Goal: Task Accomplishment & Management: Complete application form

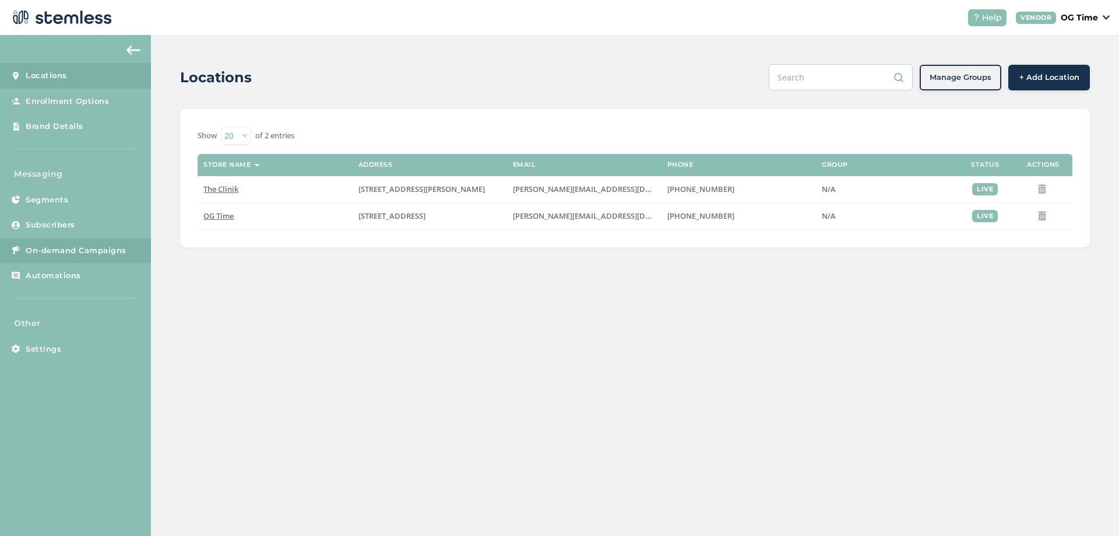
click at [79, 251] on span "On-demand Campaigns" at bounding box center [76, 251] width 101 height 12
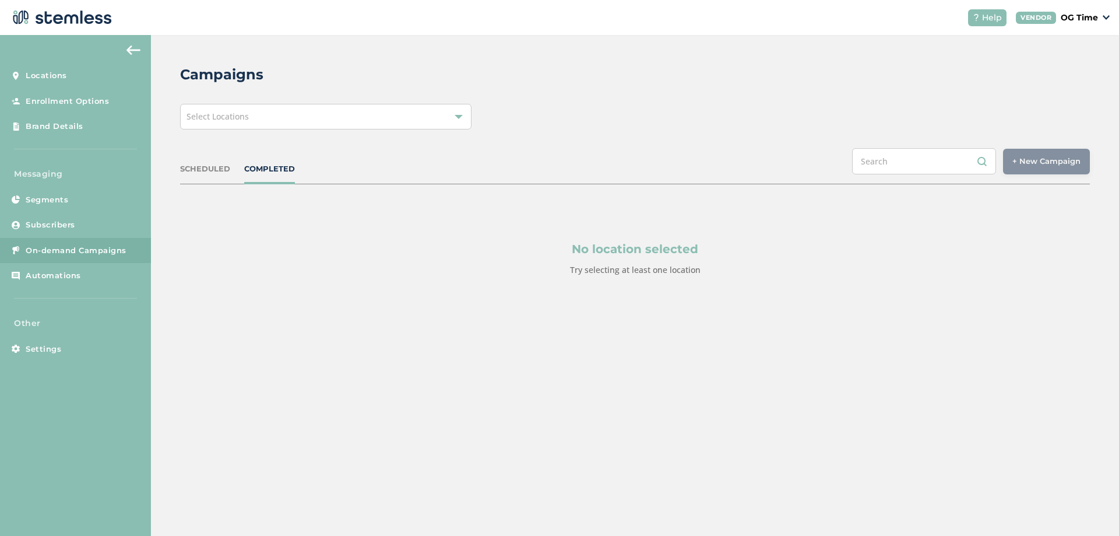
click at [352, 126] on div "Select Locations" at bounding box center [326, 117] width 292 height 26
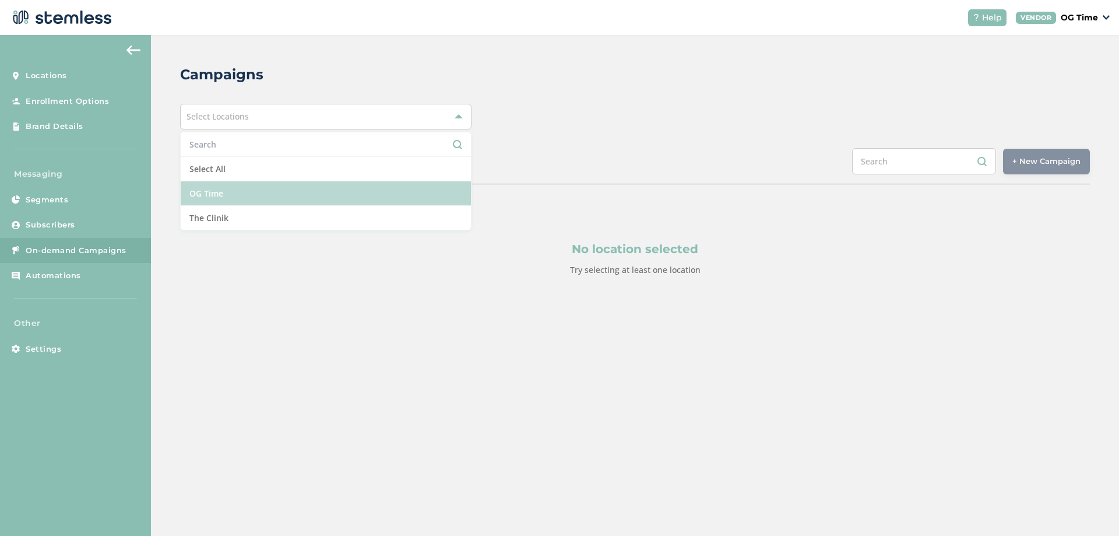
click at [245, 191] on li "OG Time" at bounding box center [326, 193] width 290 height 24
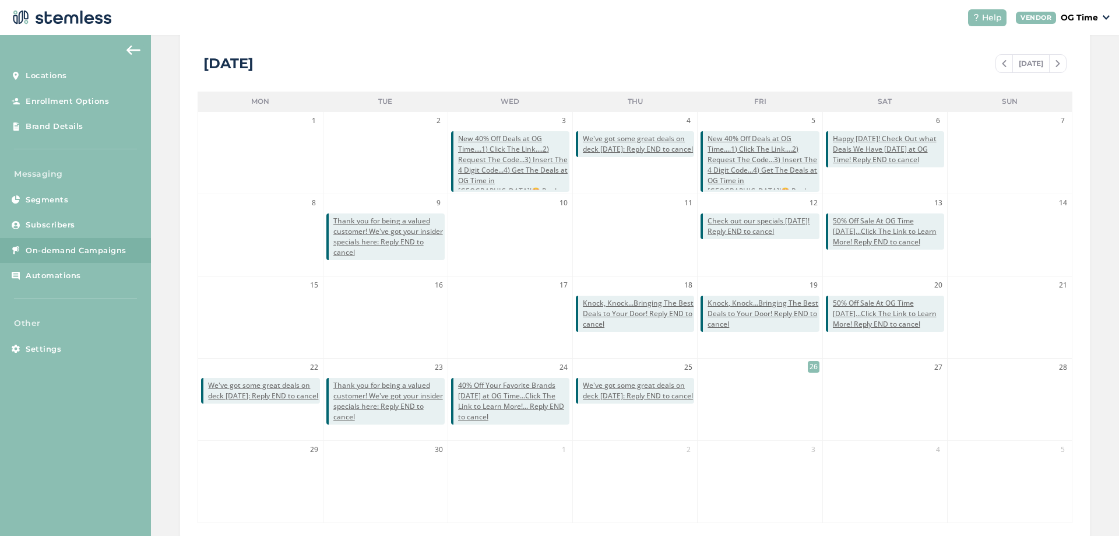
scroll to position [254, 0]
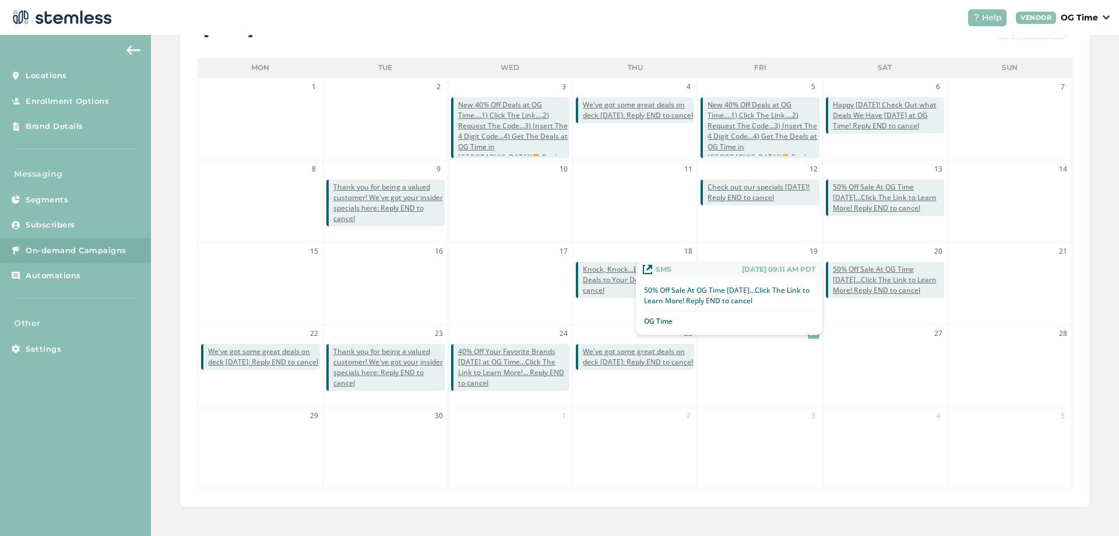
click at [861, 287] on span "50% Off Sale At OG Time [DATE]...Click The Link to Learn More! Reply END to can…" at bounding box center [888, 279] width 111 height 31
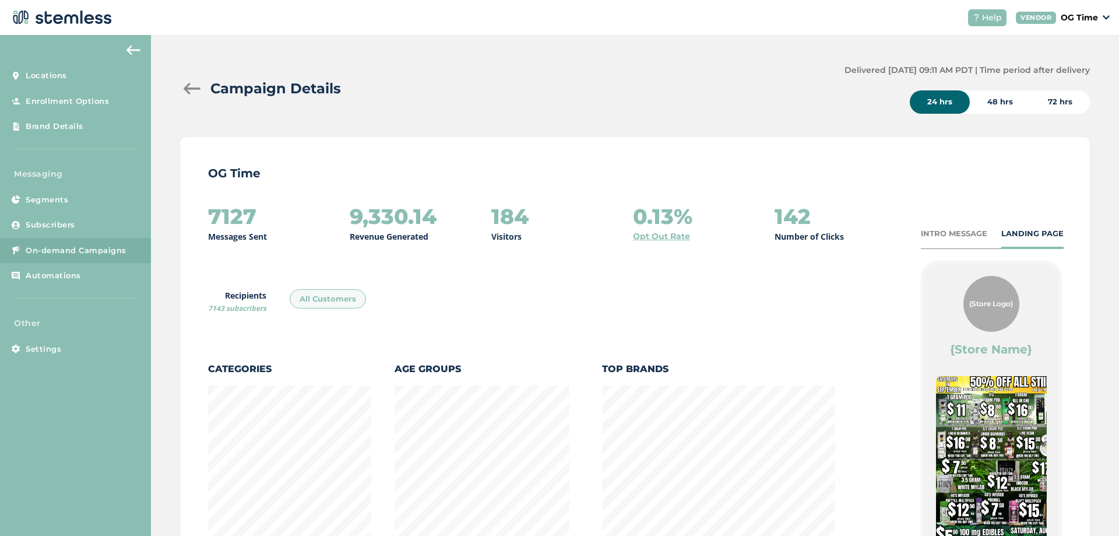
click at [190, 90] on div at bounding box center [191, 89] width 23 height 12
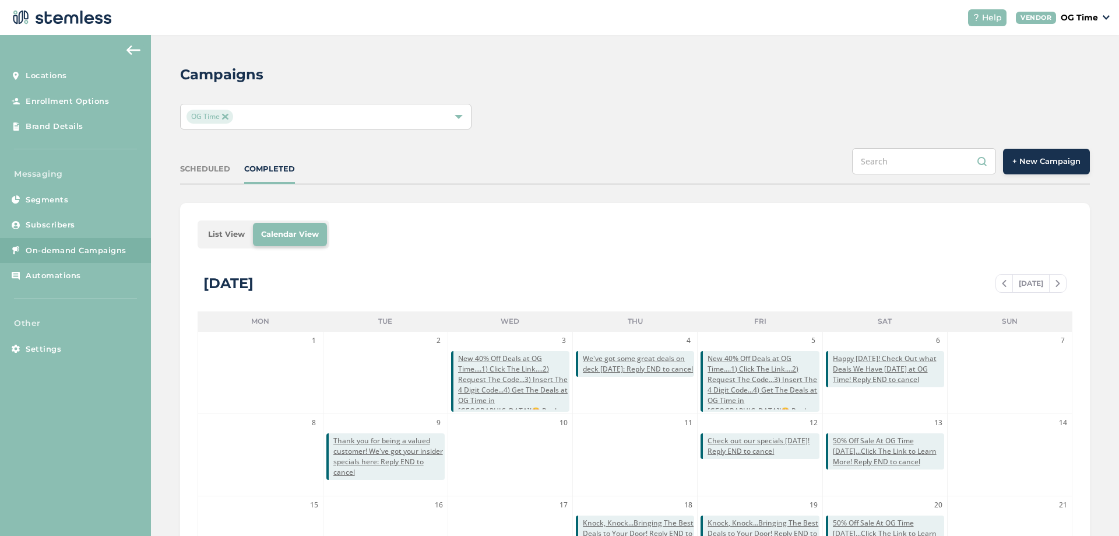
scroll to position [233, 0]
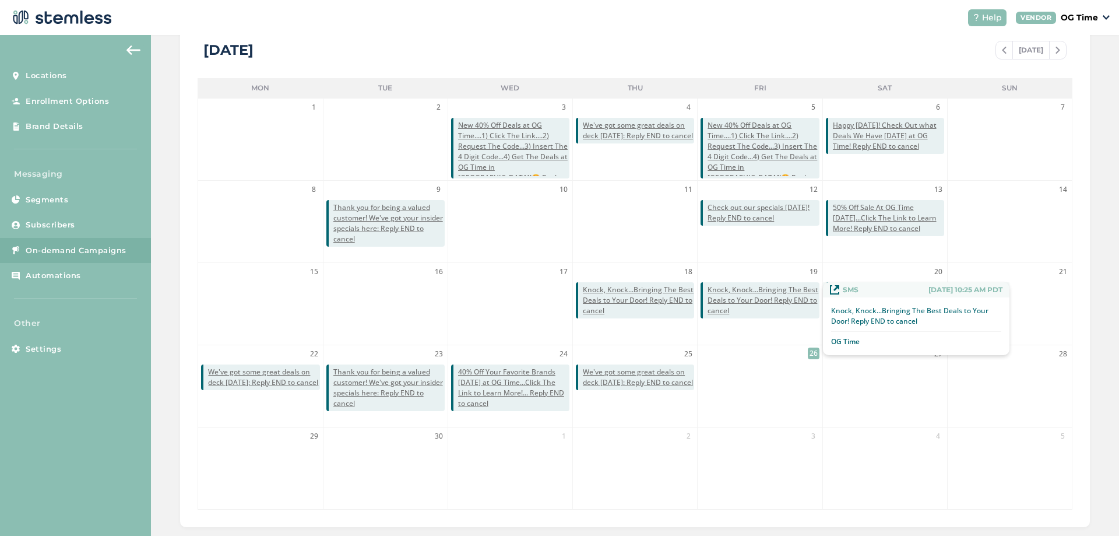
click at [749, 301] on span "Knock, Knock...Bringing The Best Deals to Your Door! Reply END to cancel" at bounding box center [763, 300] width 111 height 31
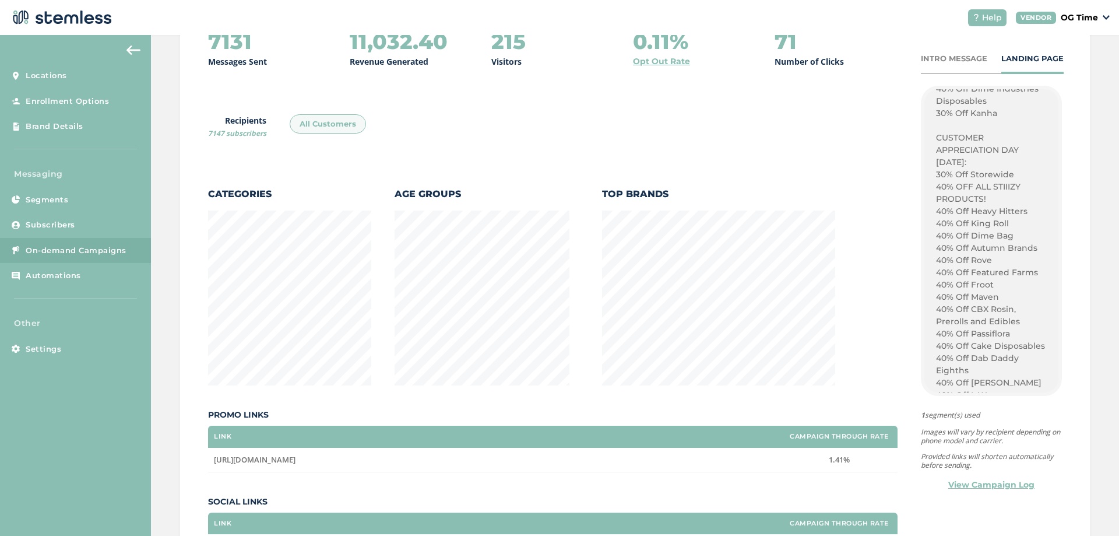
scroll to position [1207, 0]
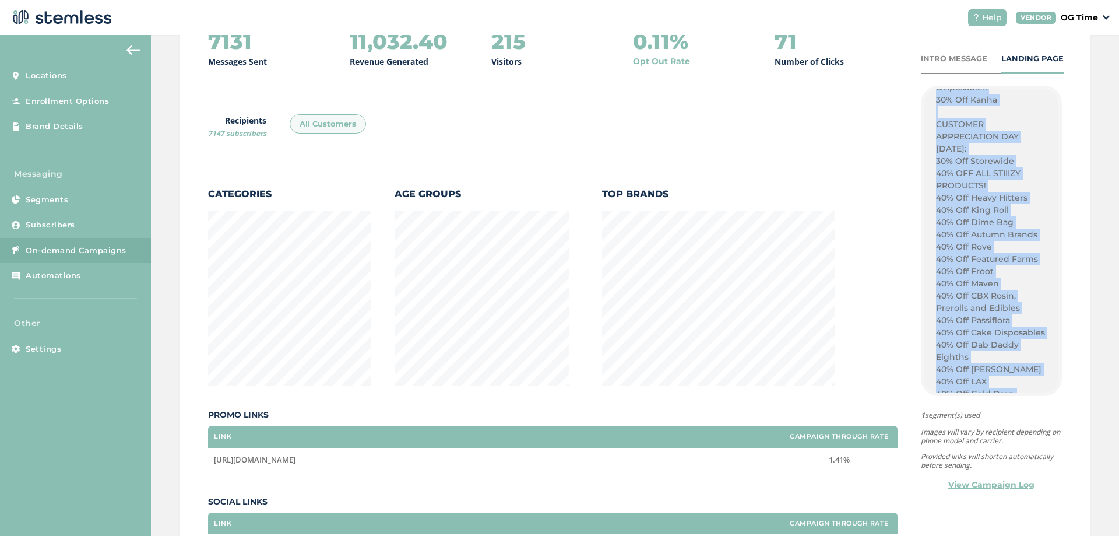
drag, startPoint x: 896, startPoint y: 251, endPoint x: 950, endPoint y: 278, distance: 60.2
click at [950, 278] on div "{Store Logo} {Store Name} Its Love Your Lunch Day! What Are You Having? Check O…" at bounding box center [992, 240] width 134 height 303
copy div "Its Love Your Lunch Day! What Are You Having? Check Out OG Time for The Best De…"
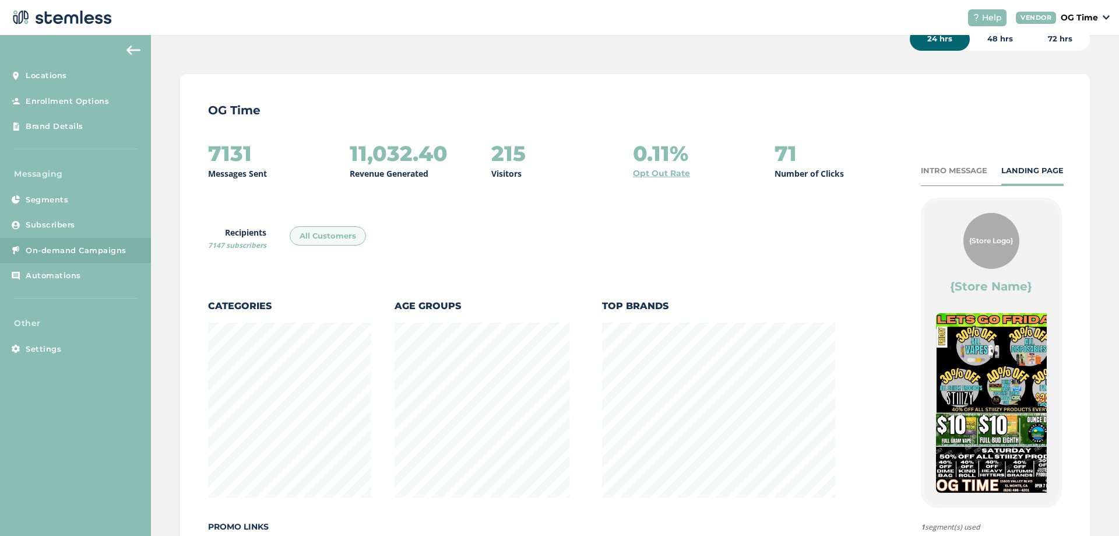
scroll to position [0, 0]
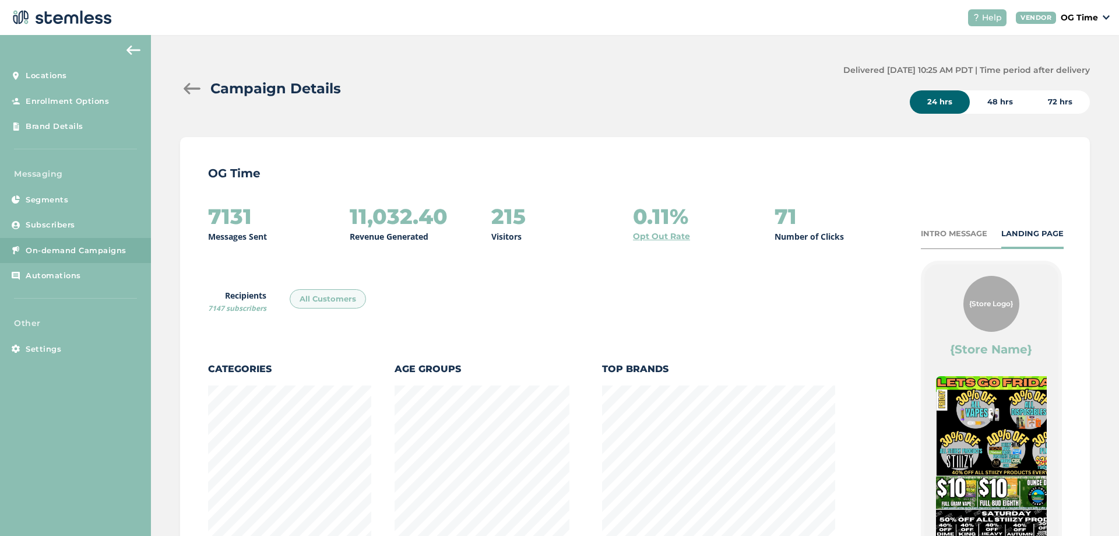
click at [188, 86] on div at bounding box center [191, 89] width 23 height 12
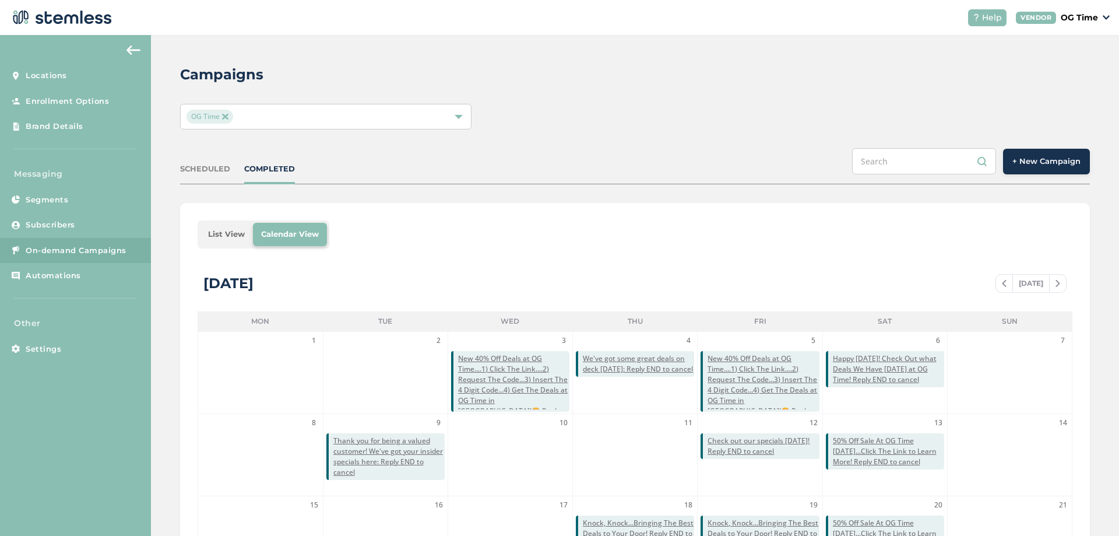
click at [1033, 163] on span "+ New Campaign" at bounding box center [1047, 162] width 68 height 12
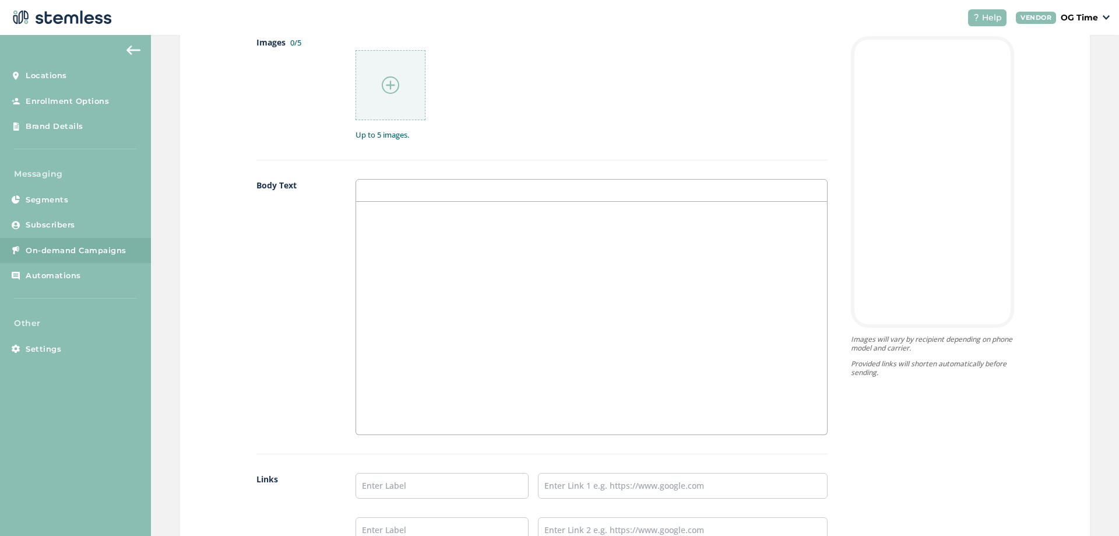
click at [391, 242] on div at bounding box center [591, 318] width 471 height 233
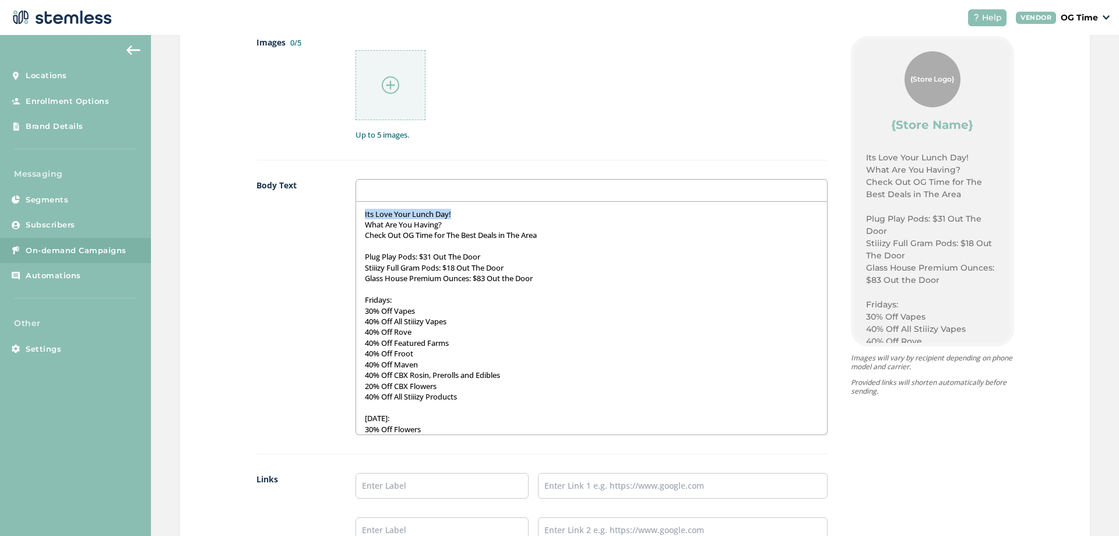
drag, startPoint x: 456, startPoint y: 214, endPoint x: 361, endPoint y: 214, distance: 94.5
click at [365, 214] on p "Its Love Your Lunch Day!" at bounding box center [592, 214] width 454 height 10
drag, startPoint x: 546, startPoint y: 237, endPoint x: 363, endPoint y: 240, distance: 182.5
click at [365, 240] on p "Check Out OG Time for The Best Deals in The Area" at bounding box center [592, 235] width 454 height 10
click at [543, 282] on p "Glass House Premium Ounces: $83 Out the Door" at bounding box center [592, 278] width 454 height 10
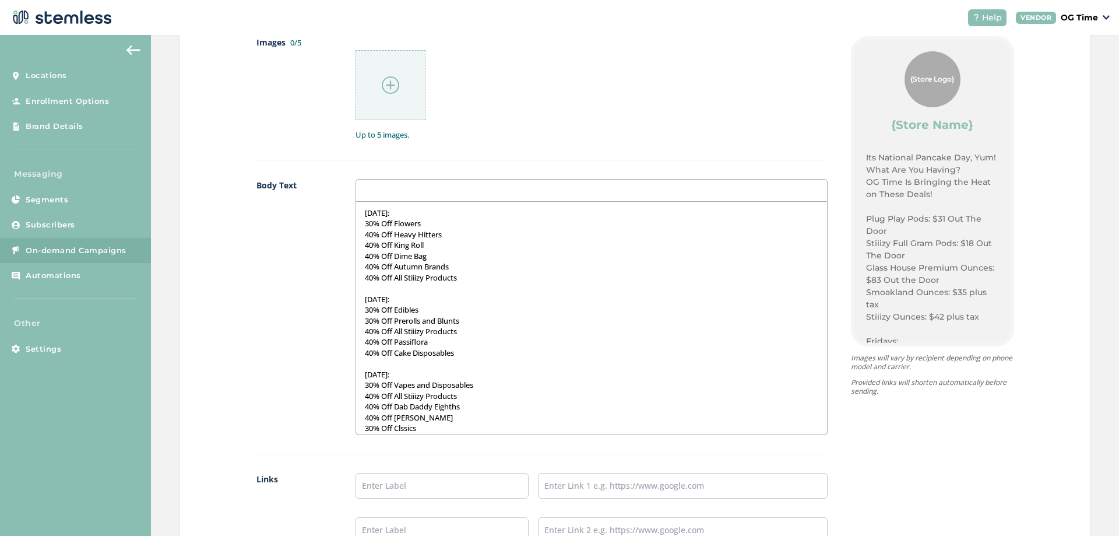
scroll to position [233, 0]
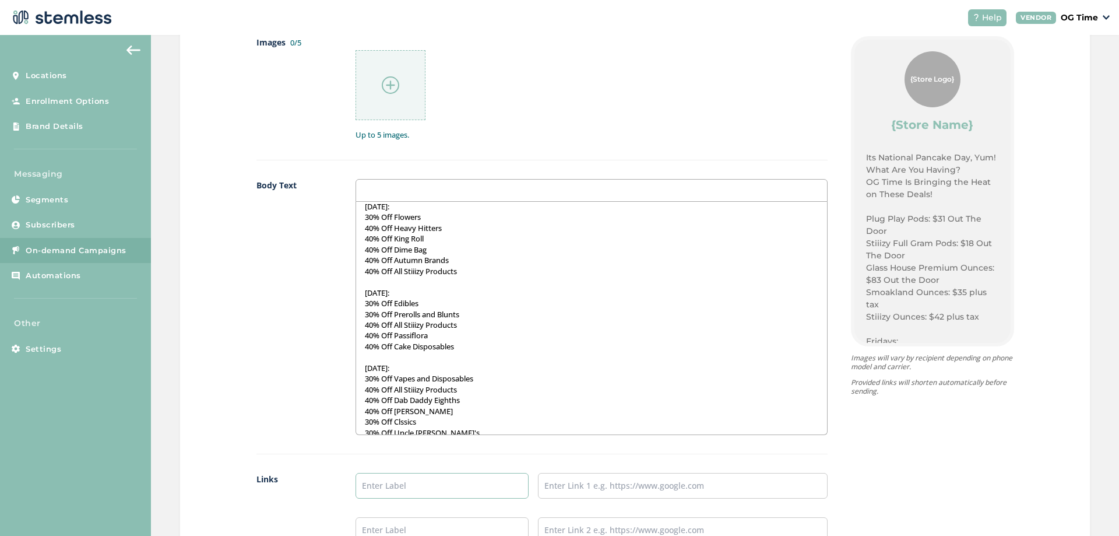
click at [474, 486] on input "text" at bounding box center [443, 486] width 174 height 26
type input "Online Menu"
click at [648, 481] on input "text" at bounding box center [682, 486] width 289 height 26
type input "[URL][DOMAIN_NAME]"
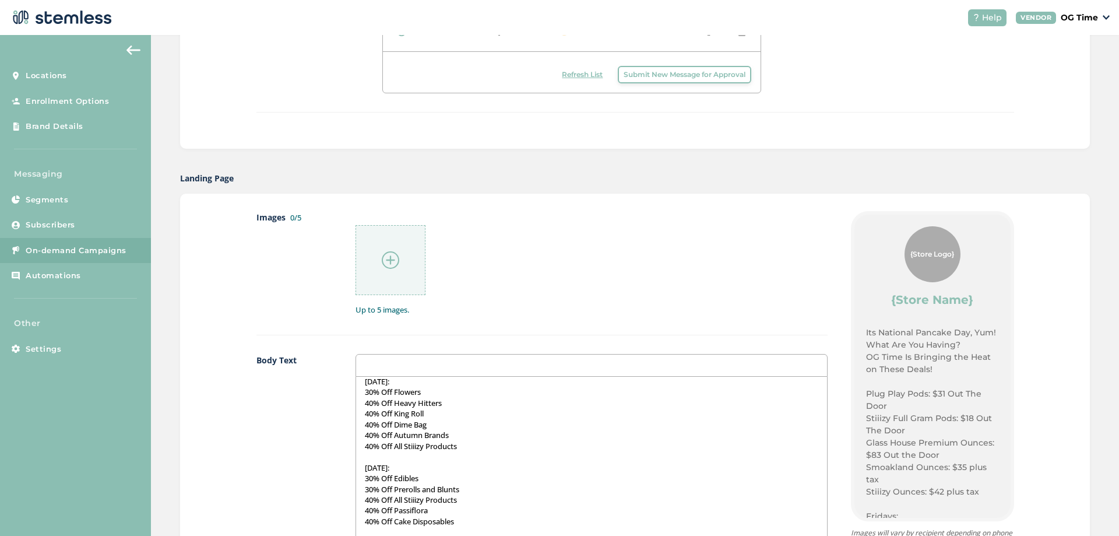
click at [384, 261] on img at bounding box center [390, 259] width 17 height 17
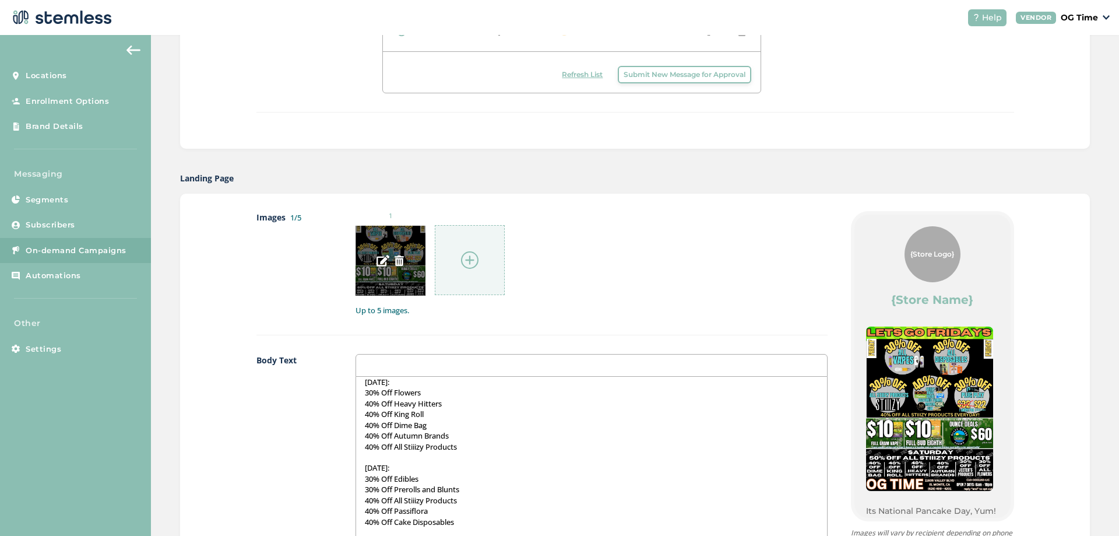
click at [395, 261] on img at bounding box center [399, 260] width 10 height 10
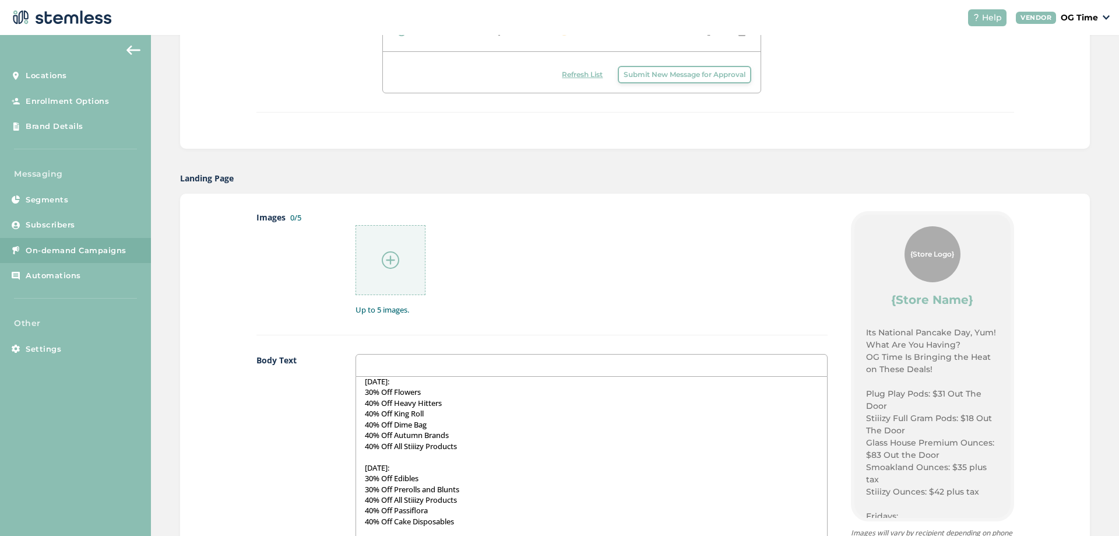
click at [392, 262] on img at bounding box center [390, 259] width 17 height 17
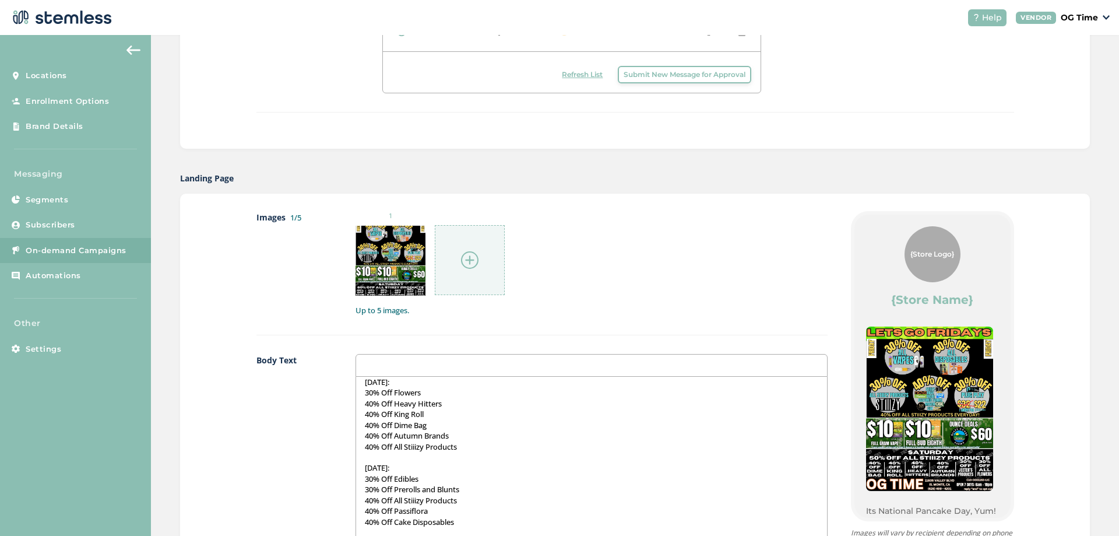
click at [468, 257] on img at bounding box center [469, 259] width 17 height 17
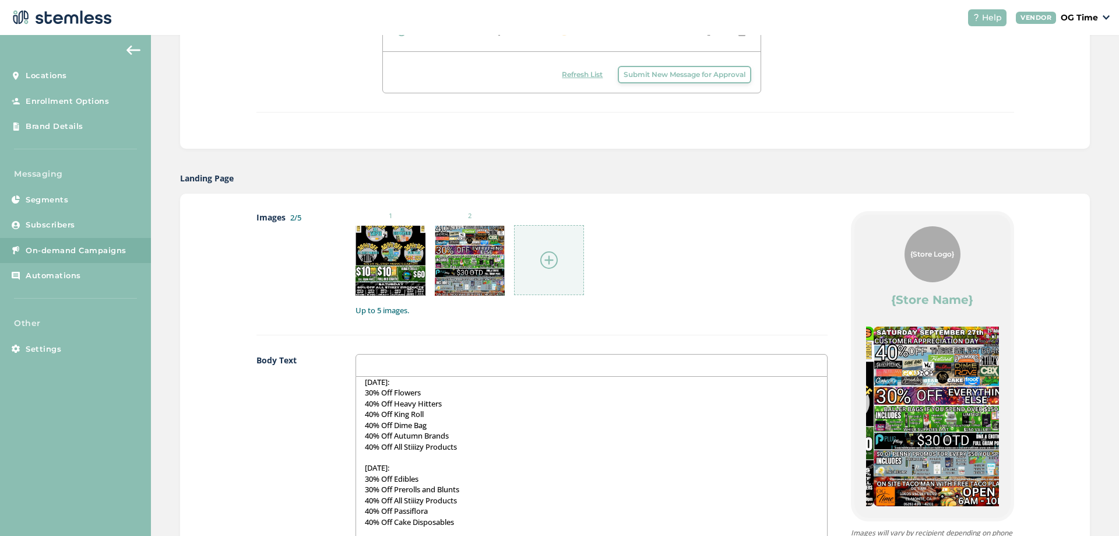
drag, startPoint x: 966, startPoint y: 426, endPoint x: 835, endPoint y: 425, distance: 131.2
click at [835, 425] on div "{Store Logo} {Store Name} Its National Pancake Day, Yum! What Are You Having? O…" at bounding box center [921, 496] width 187 height 570
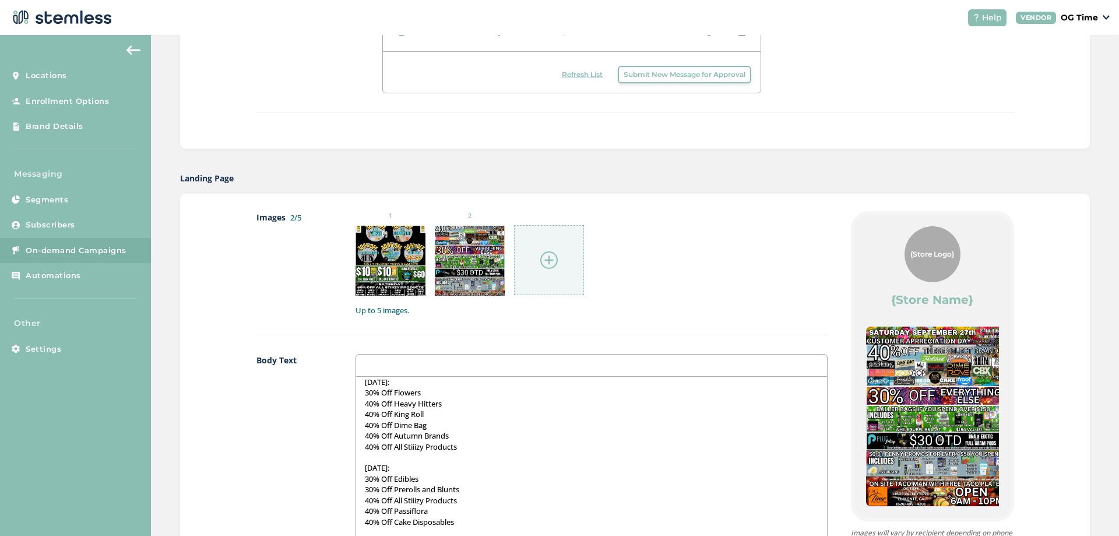
click at [552, 260] on img at bounding box center [548, 259] width 17 height 17
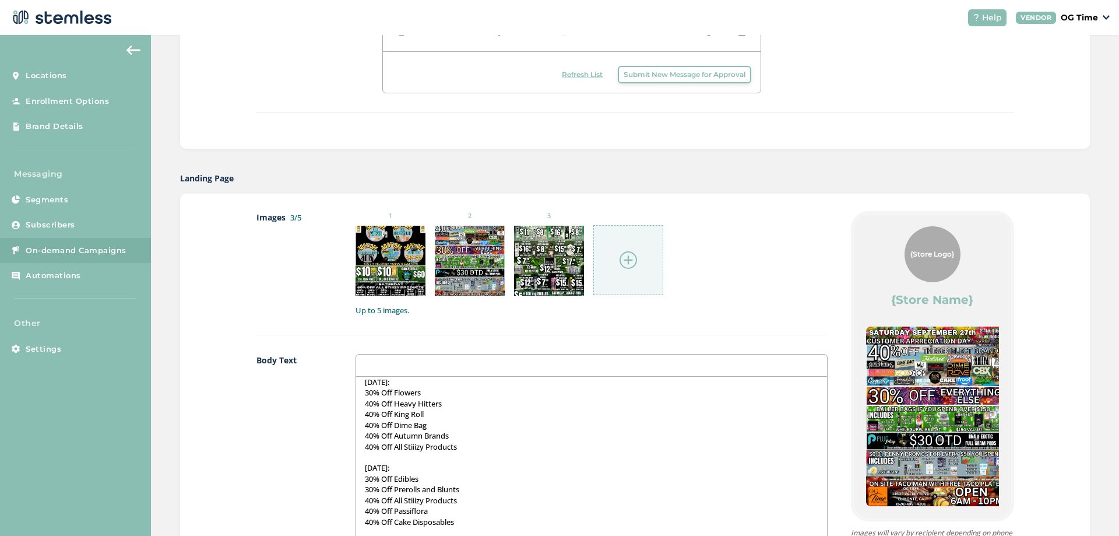
click at [622, 263] on img at bounding box center [628, 259] width 17 height 17
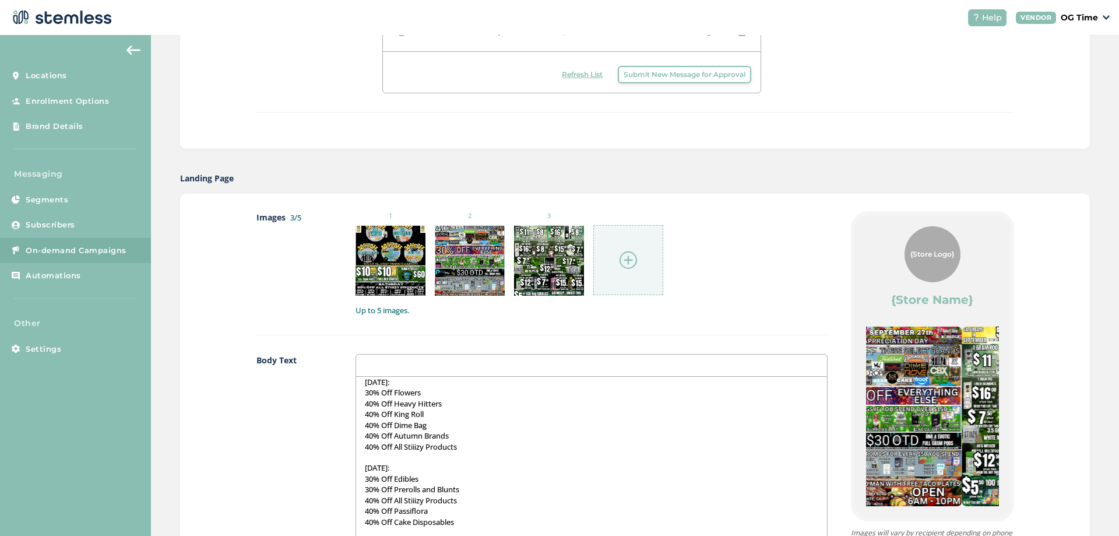
drag, startPoint x: 906, startPoint y: 385, endPoint x: 745, endPoint y: 394, distance: 161.7
click at [729, 388] on div "Images 3/5 1 2 3 Up to 5 images. Body Text Its National Pancake Day, Yum! What …" at bounding box center [636, 496] width 758 height 570
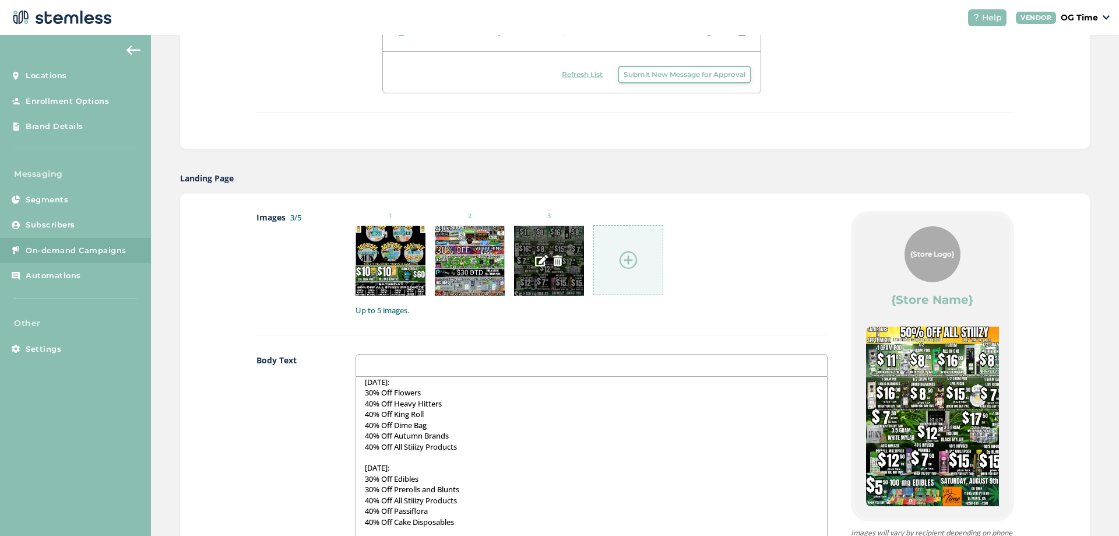
click at [553, 263] on img at bounding box center [558, 260] width 10 height 10
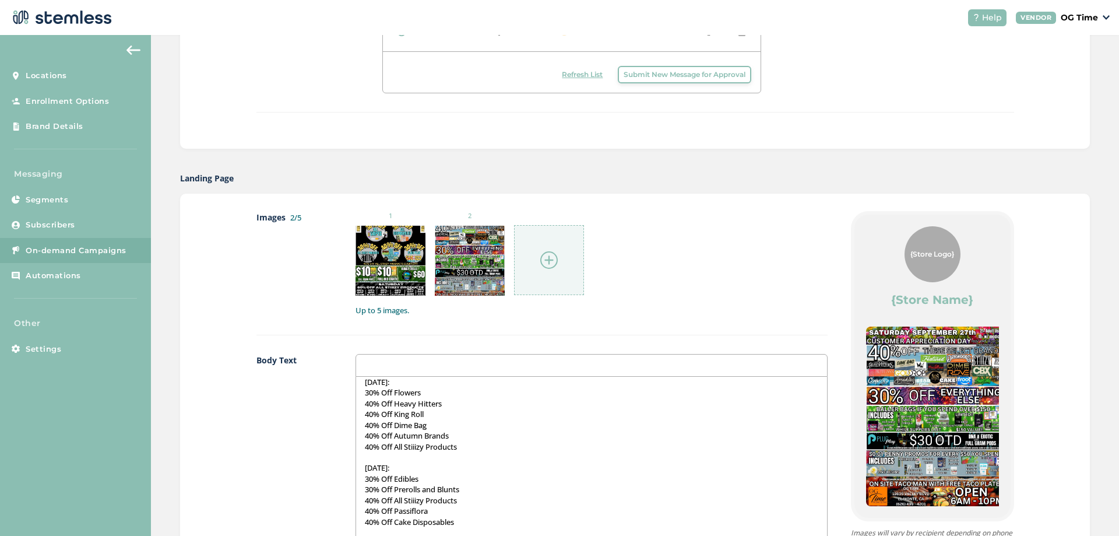
click at [546, 262] on img at bounding box center [548, 259] width 17 height 17
click at [546, 259] on img at bounding box center [548, 259] width 17 height 17
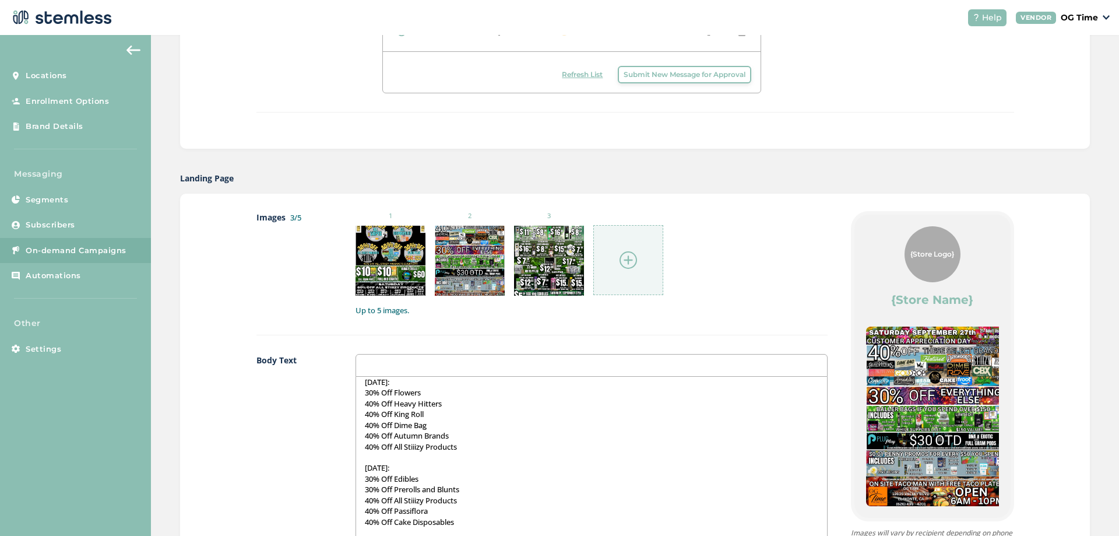
click at [629, 257] on img at bounding box center [628, 259] width 17 height 17
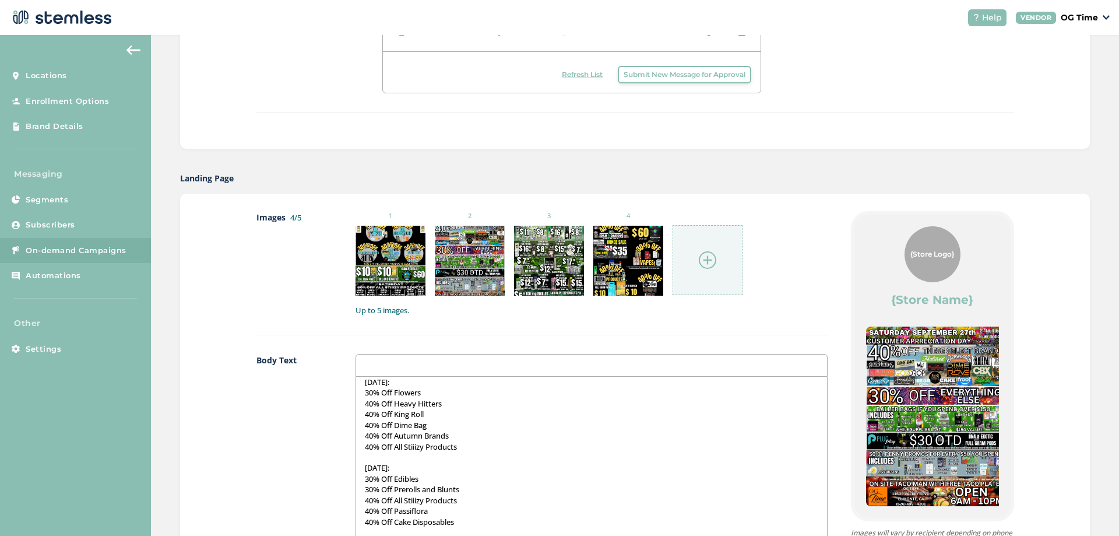
click at [704, 262] on img at bounding box center [707, 259] width 17 height 17
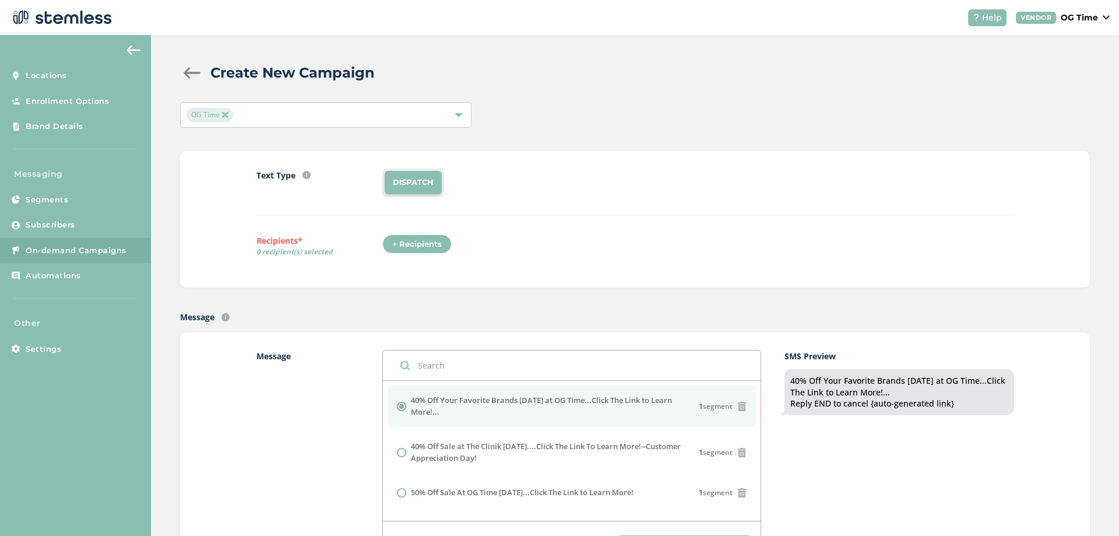
scroll to position [0, 0]
click at [414, 250] on div "+ Recipients" at bounding box center [416, 246] width 69 height 20
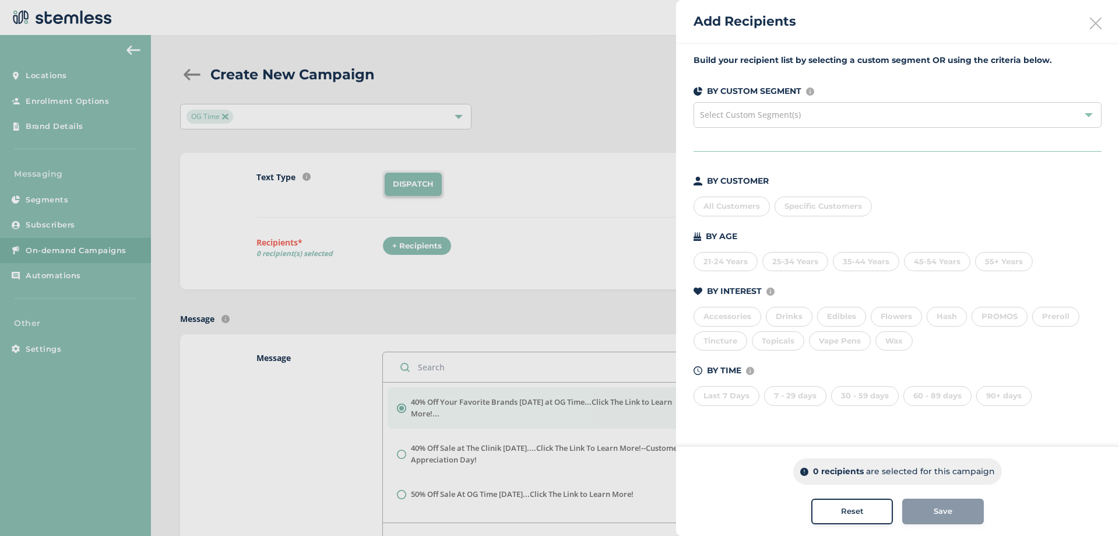
click at [732, 208] on div "All Customers" at bounding box center [732, 206] width 76 height 20
click at [957, 510] on div "Save" at bounding box center [943, 512] width 63 height 12
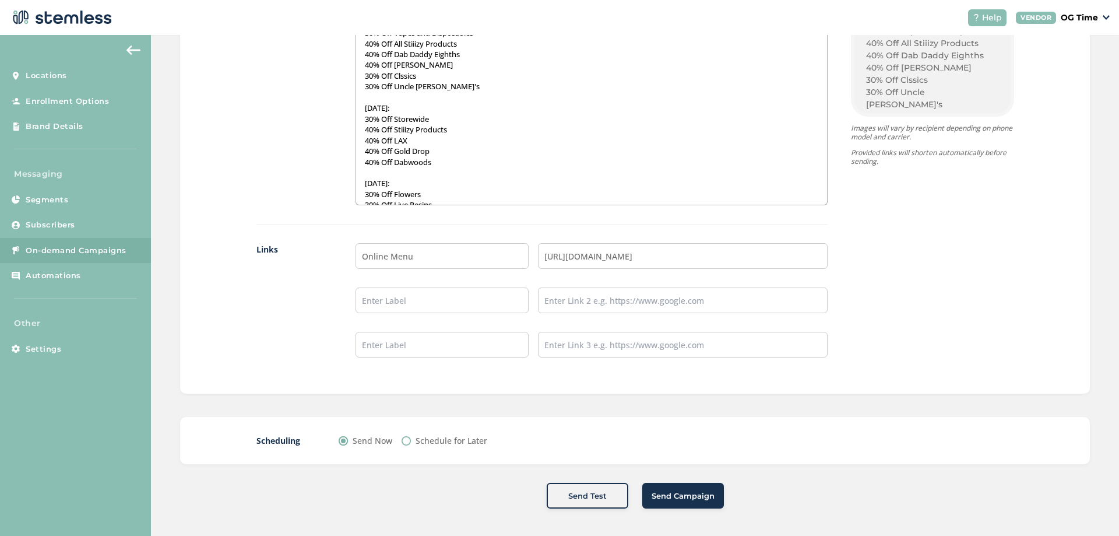
scroll to position [877, 0]
click at [672, 495] on span "Send Campaign" at bounding box center [683, 495] width 63 height 12
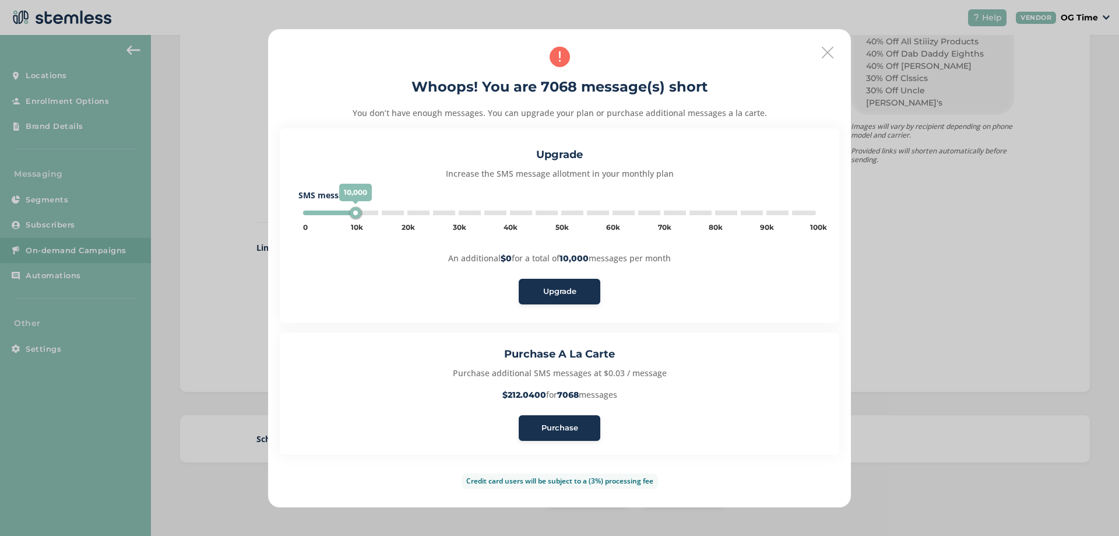
click at [566, 430] on span "Purchase" at bounding box center [560, 428] width 37 height 12
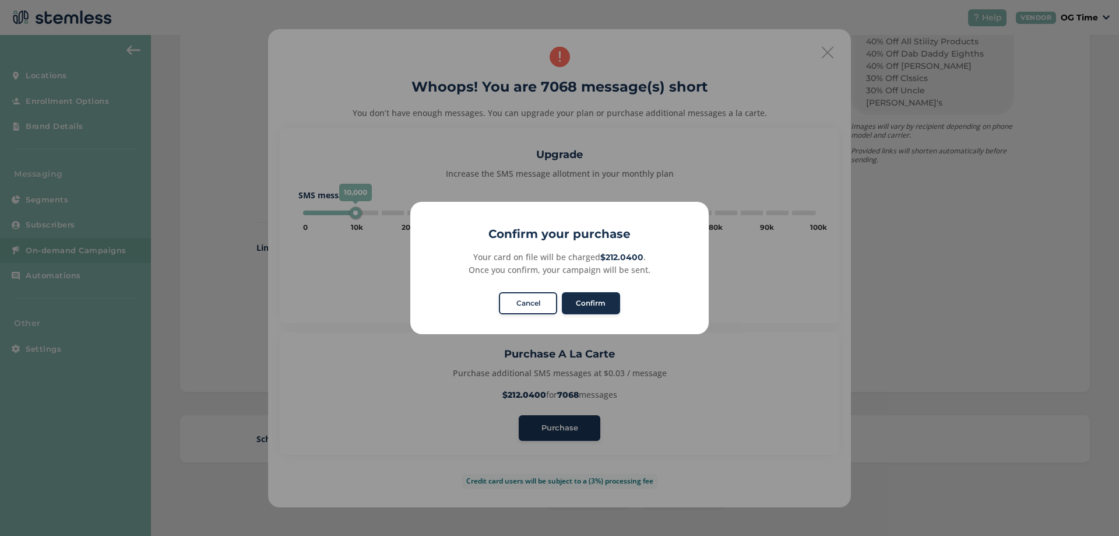
click at [588, 303] on button "Confirm" at bounding box center [591, 303] width 58 height 22
